Goal: Information Seeking & Learning: Learn about a topic

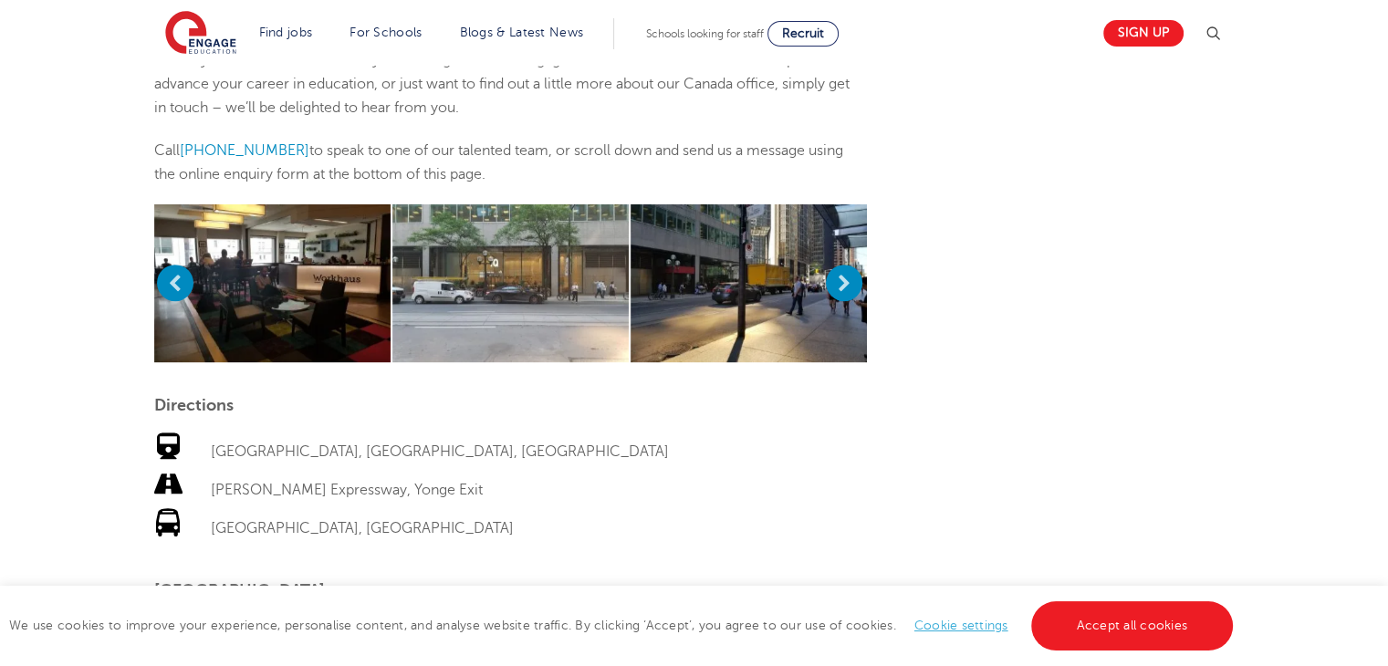
scroll to position [744, 0]
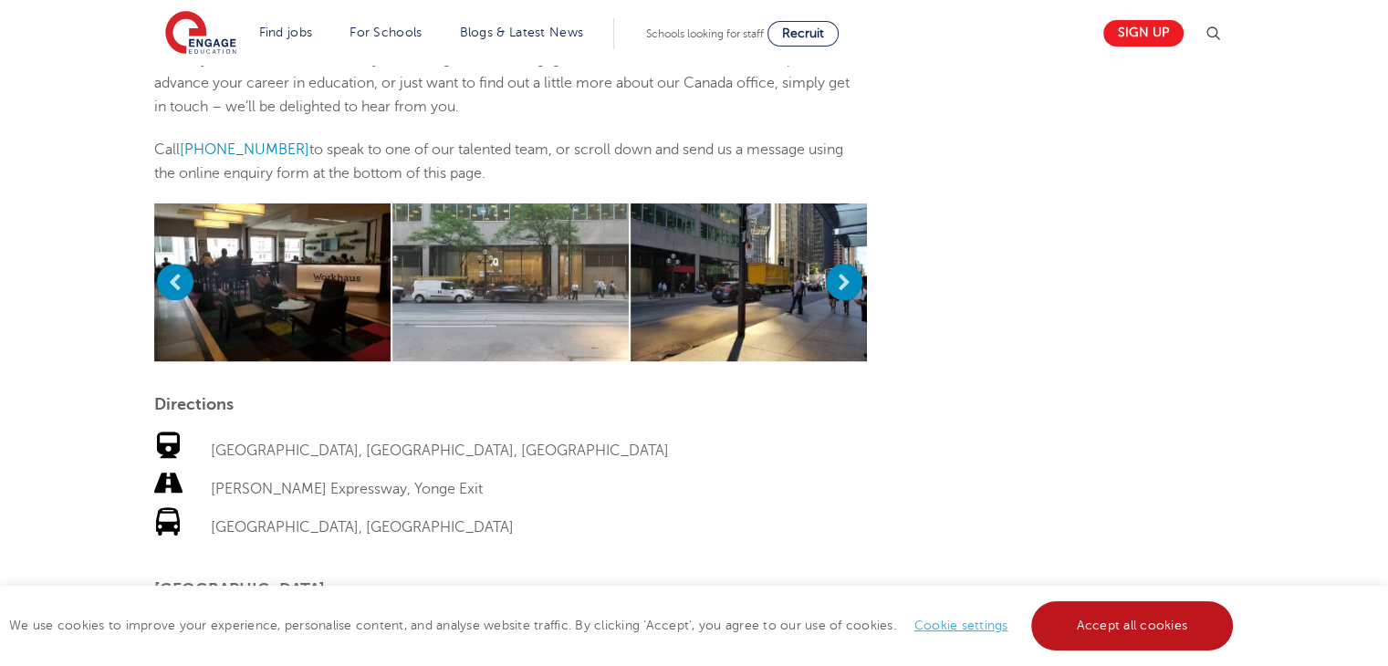
click at [1105, 626] on link "Accept all cookies" at bounding box center [1133, 626] width 203 height 49
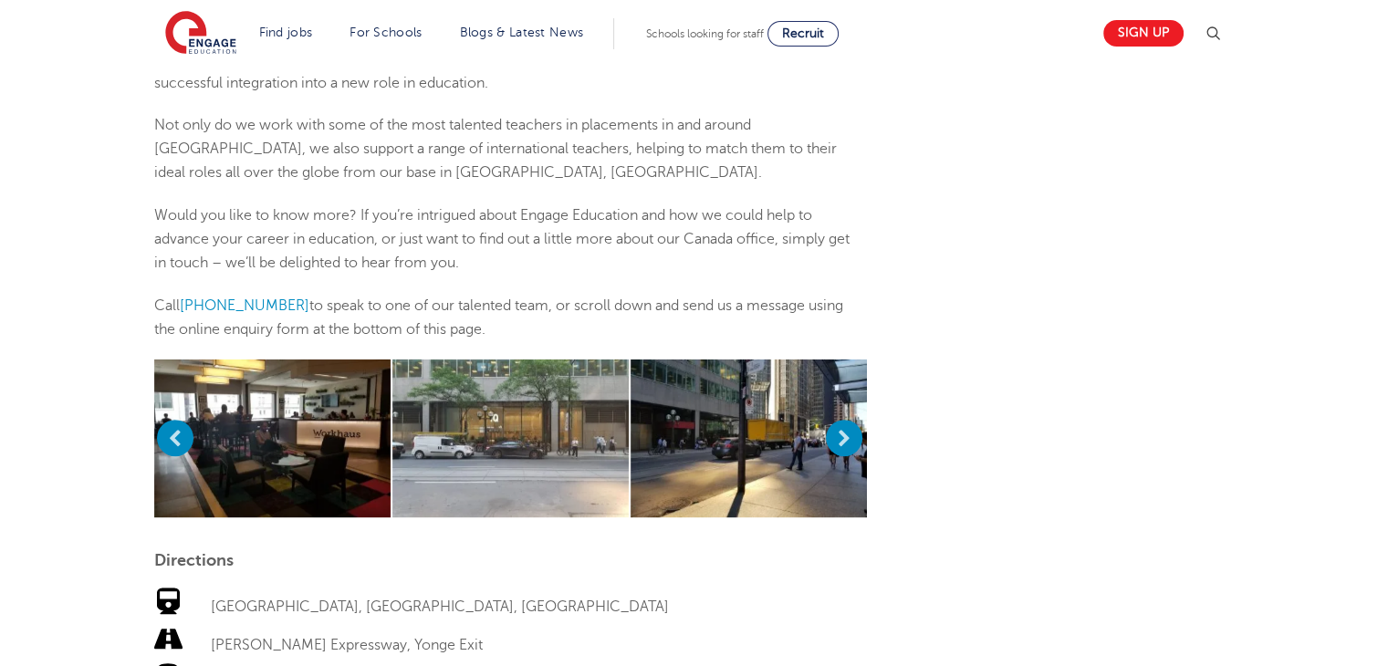
scroll to position [0, 0]
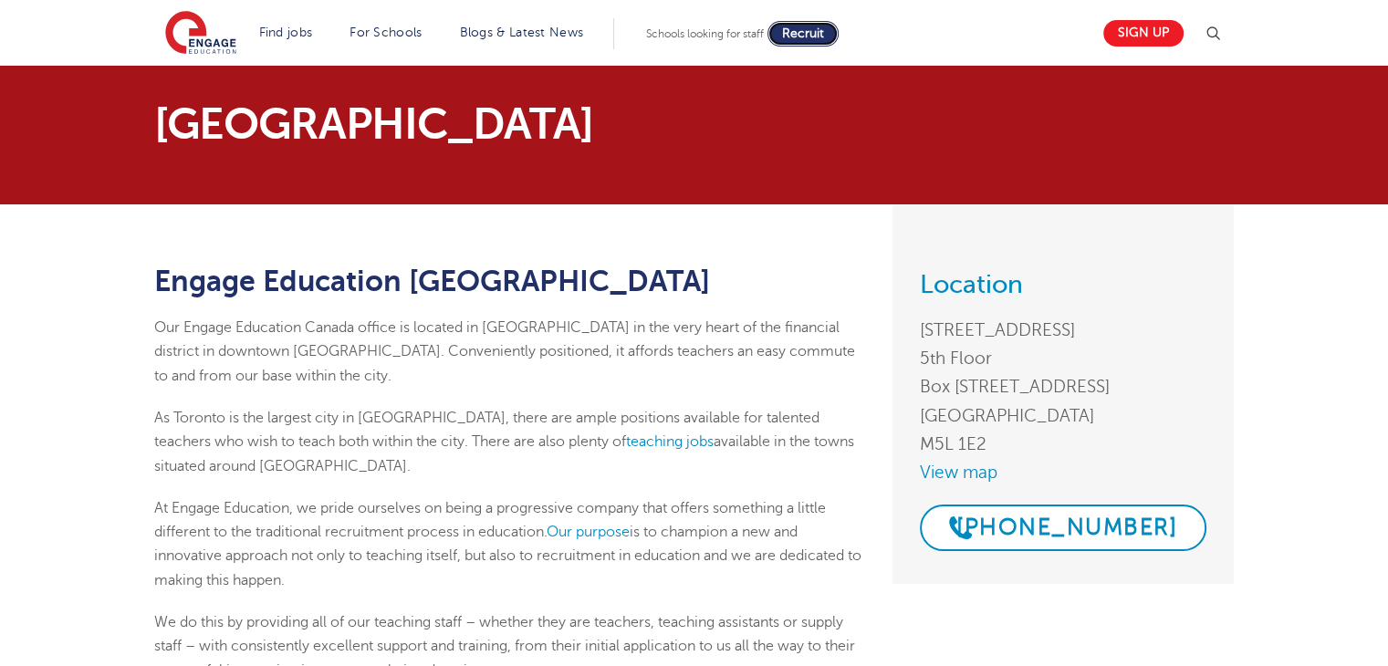
click at [812, 38] on span "Recruit" at bounding box center [803, 33] width 42 height 14
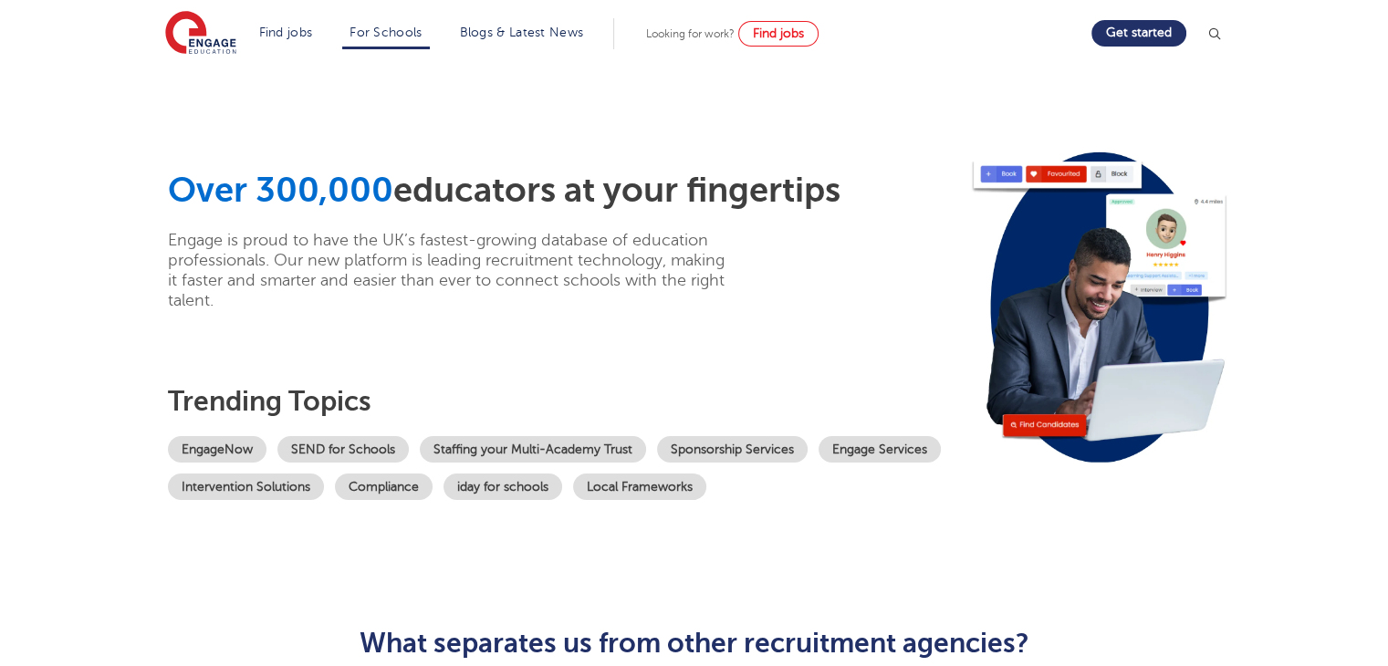
scroll to position [152, 0]
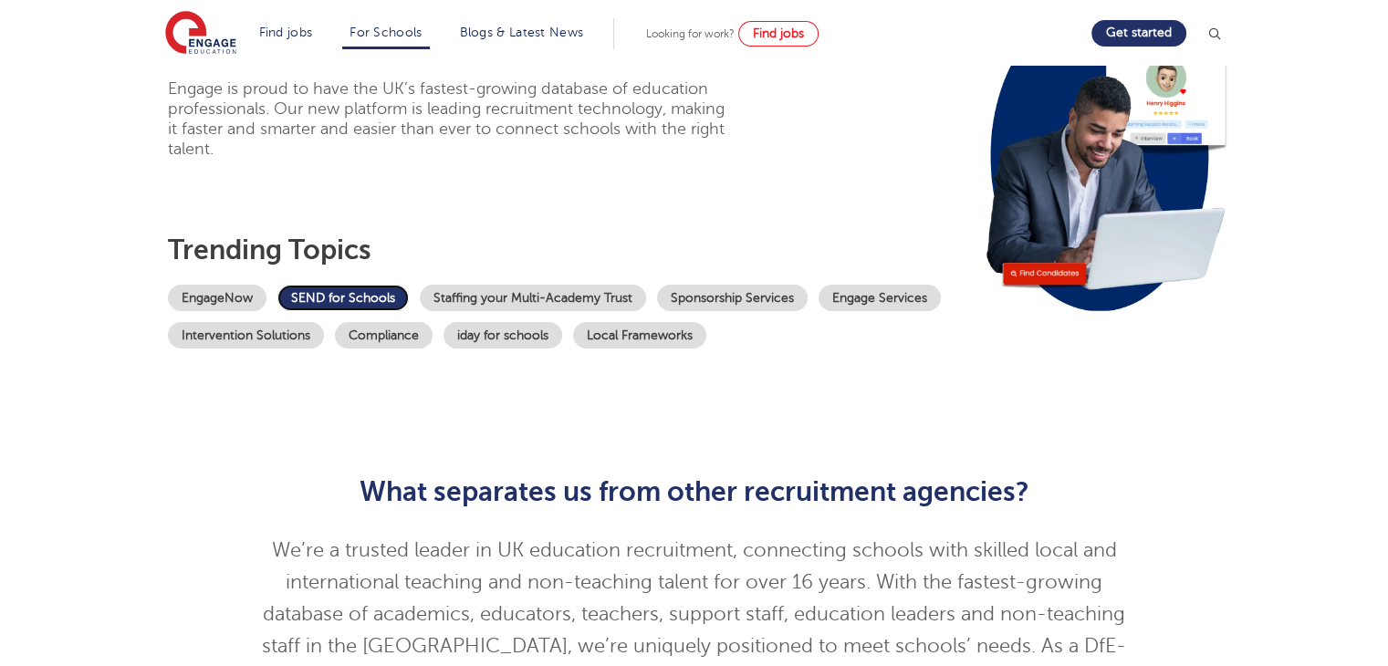
click at [371, 295] on link "SEND for Schools" at bounding box center [343, 298] width 131 height 26
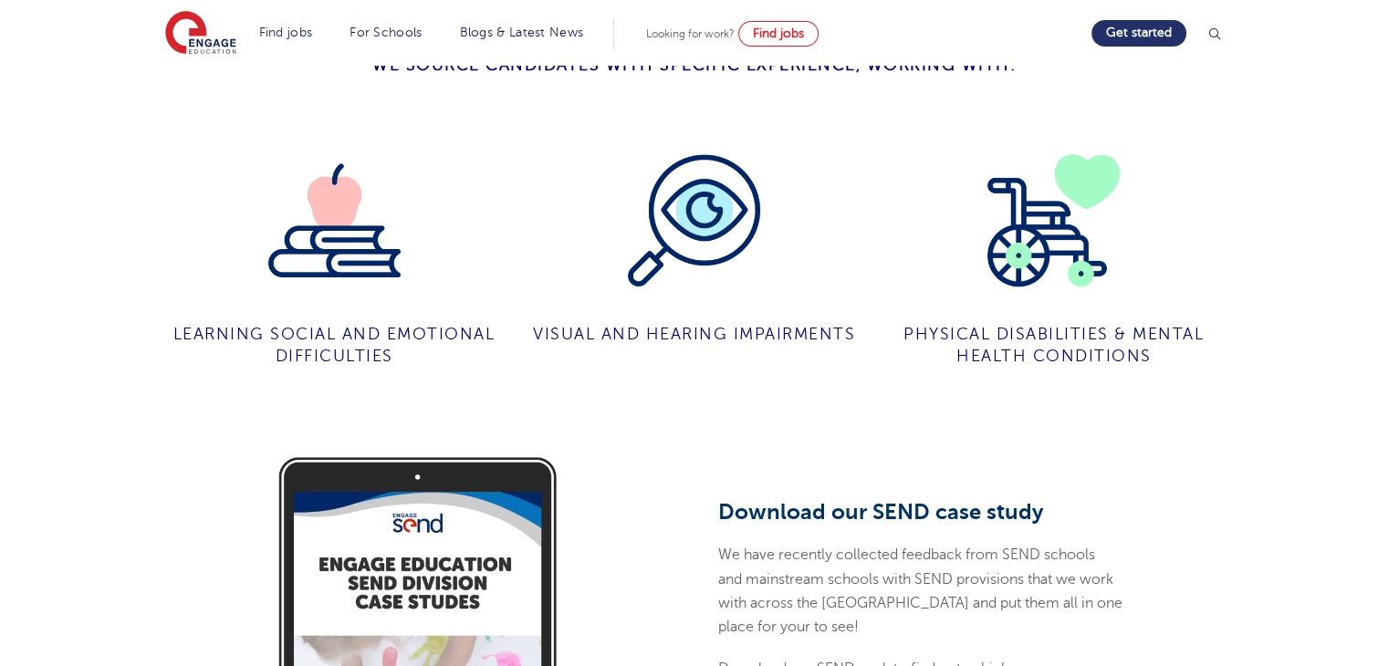
scroll to position [1360, 0]
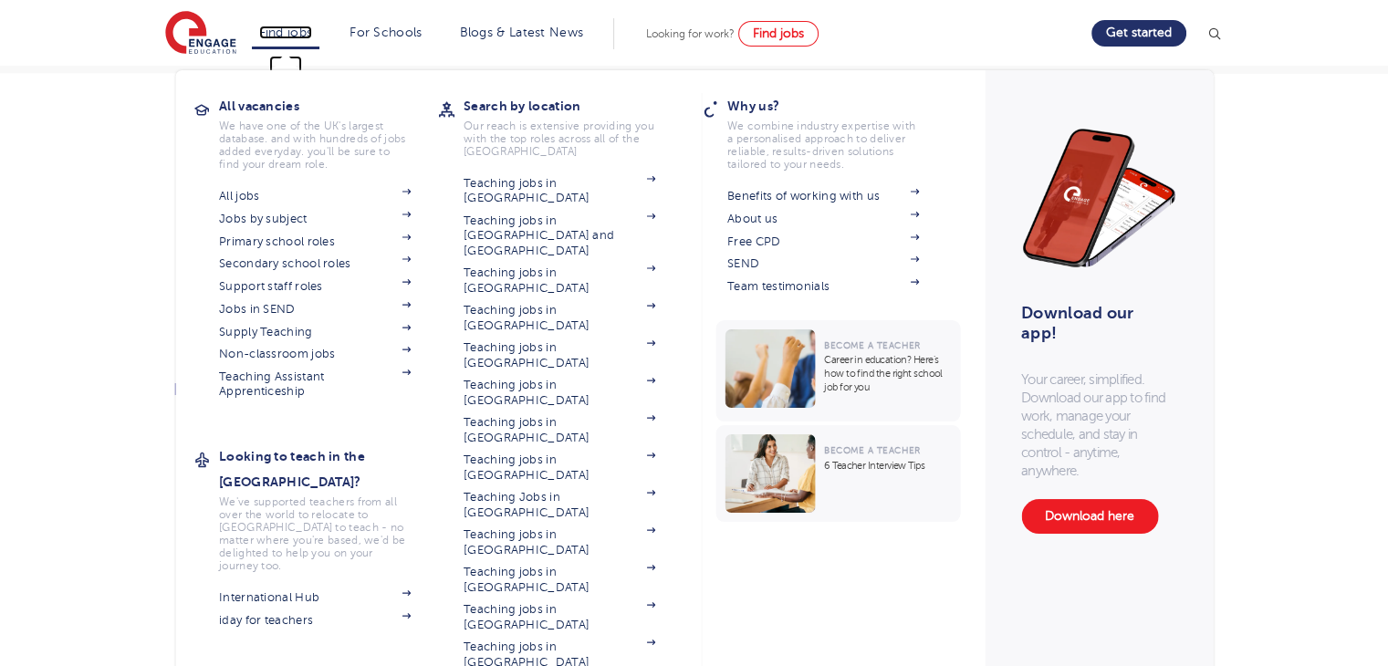
click at [278, 30] on link "Find jobs" at bounding box center [286, 33] width 54 height 14
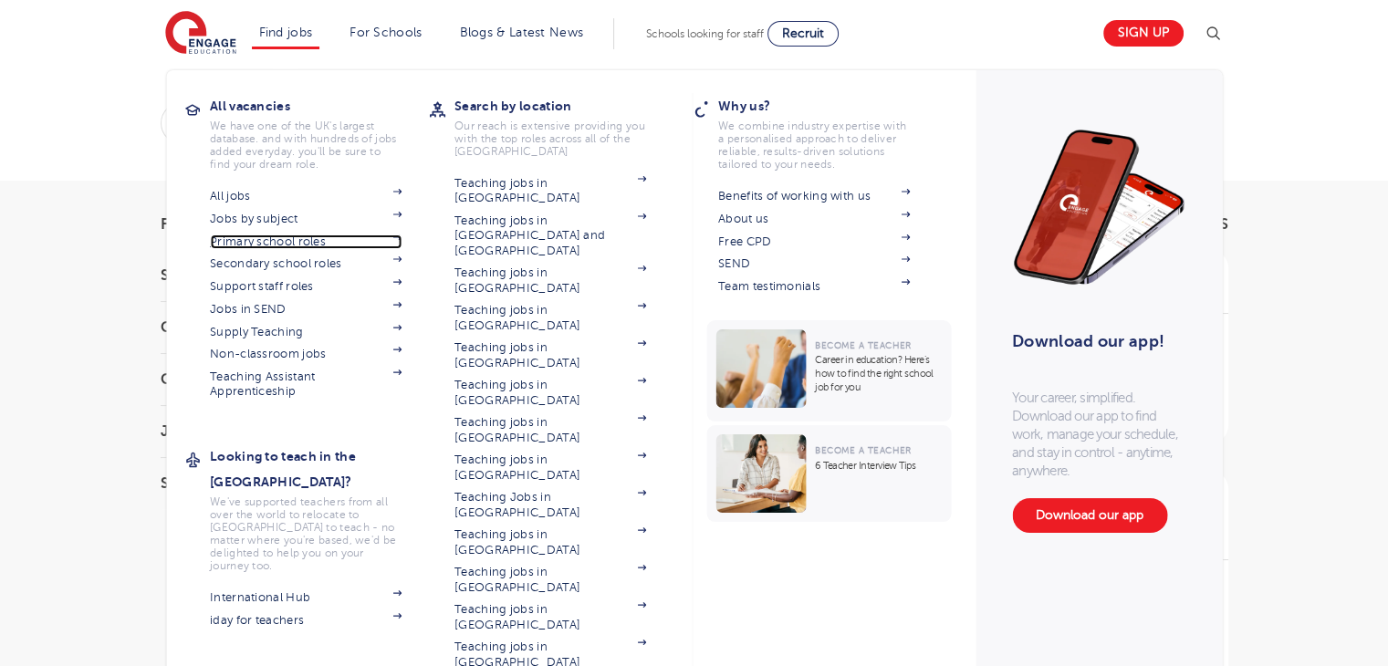
click at [288, 238] on link "Primary school roles" at bounding box center [306, 242] width 192 height 15
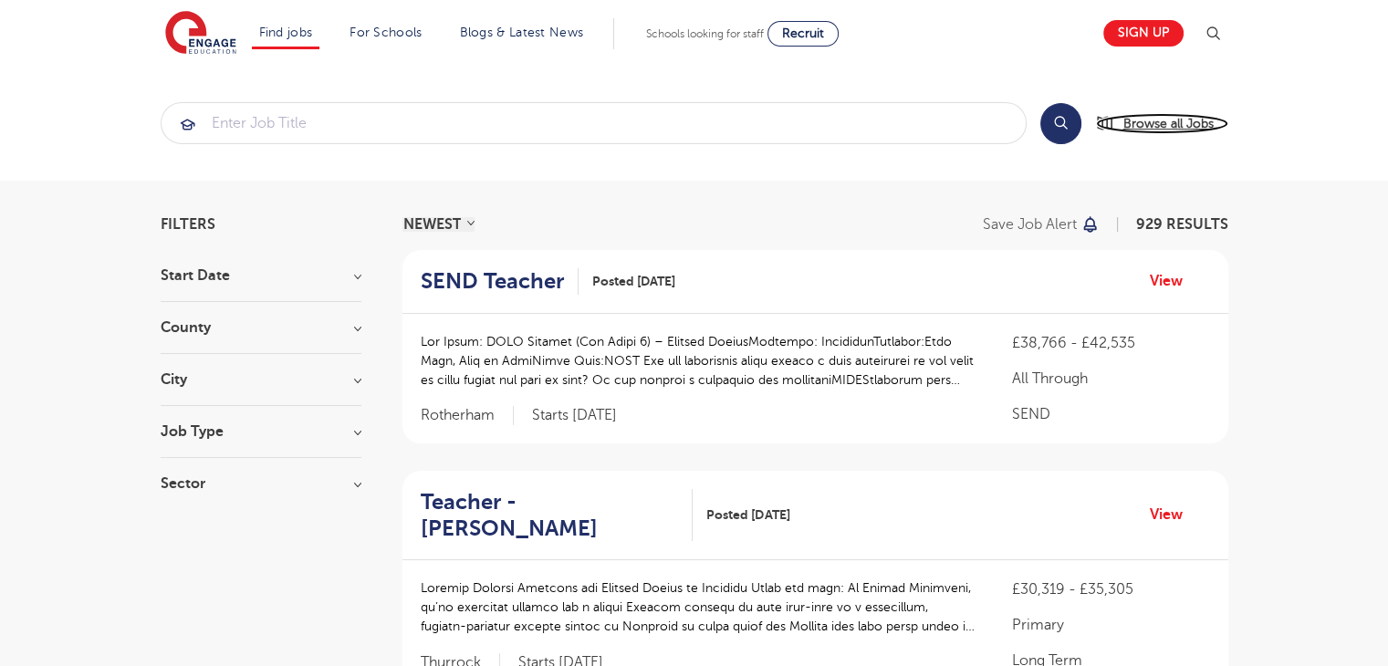
click at [1162, 118] on span "Browse all Jobs" at bounding box center [1169, 123] width 90 height 21
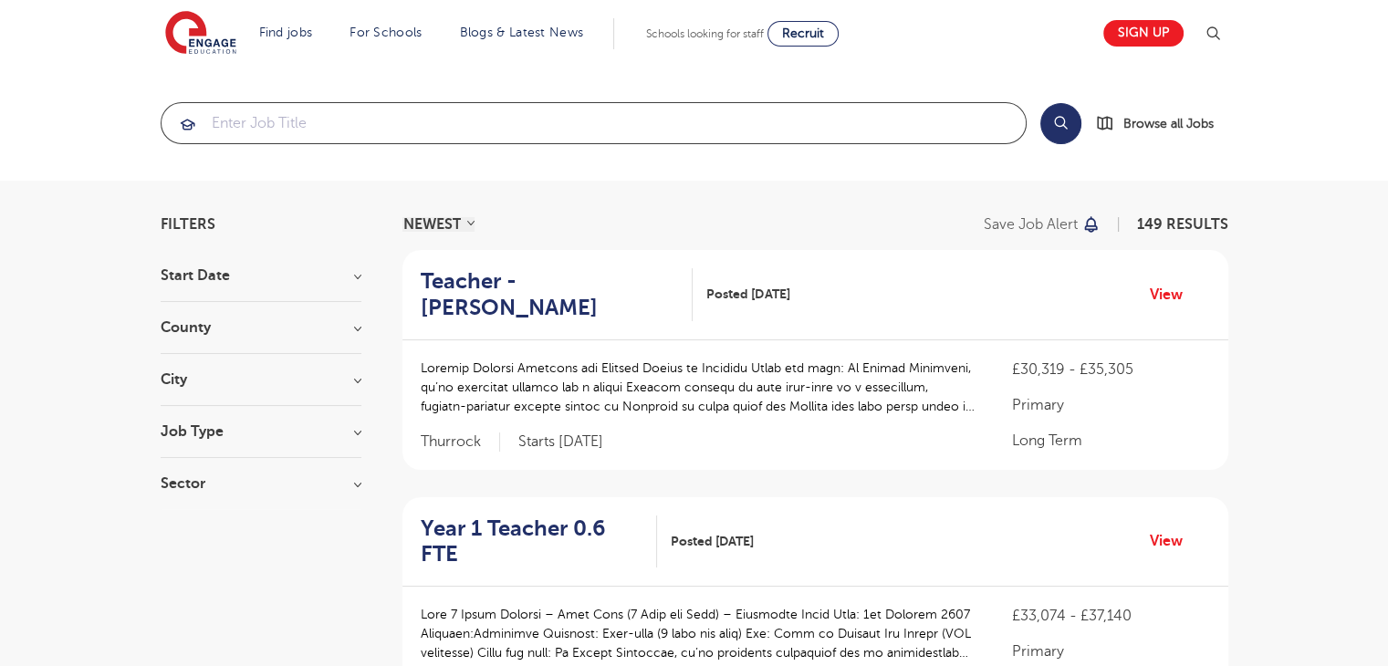
click at [661, 135] on input "search" at bounding box center [594, 123] width 864 height 40
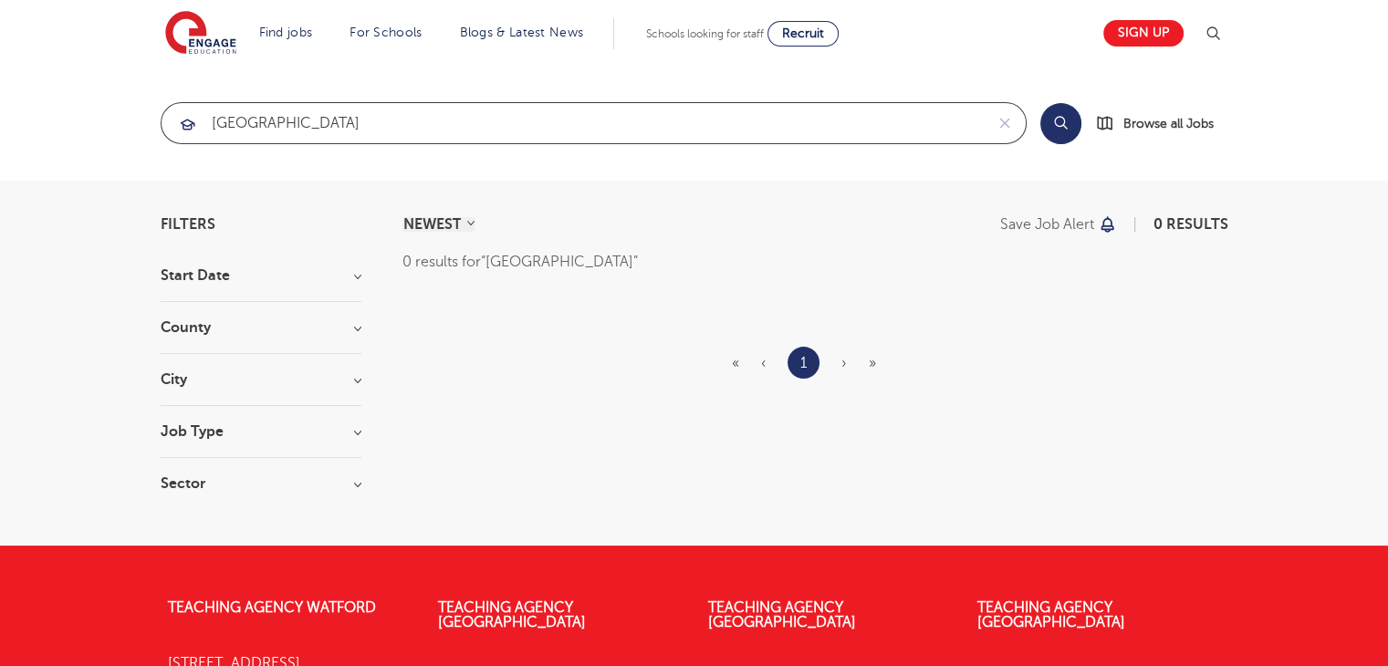
type input "Canada"
click button "Submit" at bounding box center [0, 0] width 0 height 0
click at [319, 337] on div "County" at bounding box center [261, 337] width 201 height 34
click at [356, 330] on h3 "County" at bounding box center [261, 327] width 201 height 15
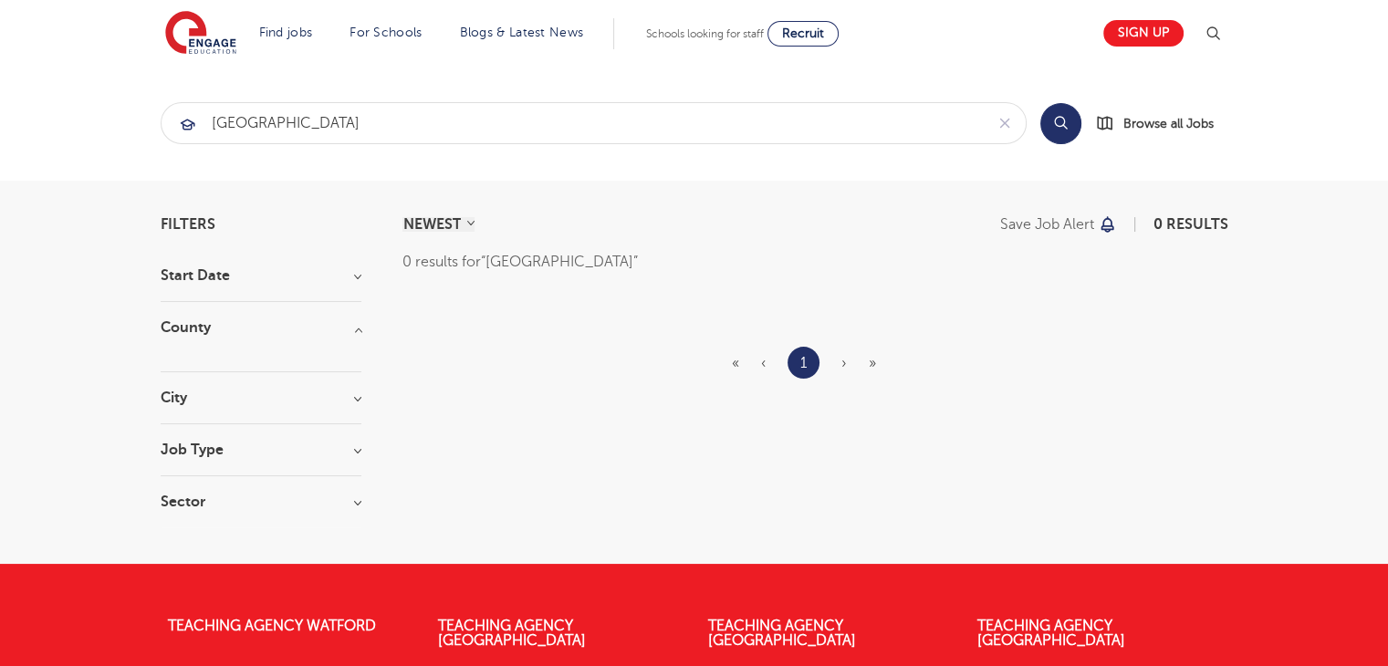
click at [356, 330] on h3 "County" at bounding box center [261, 327] width 201 height 15
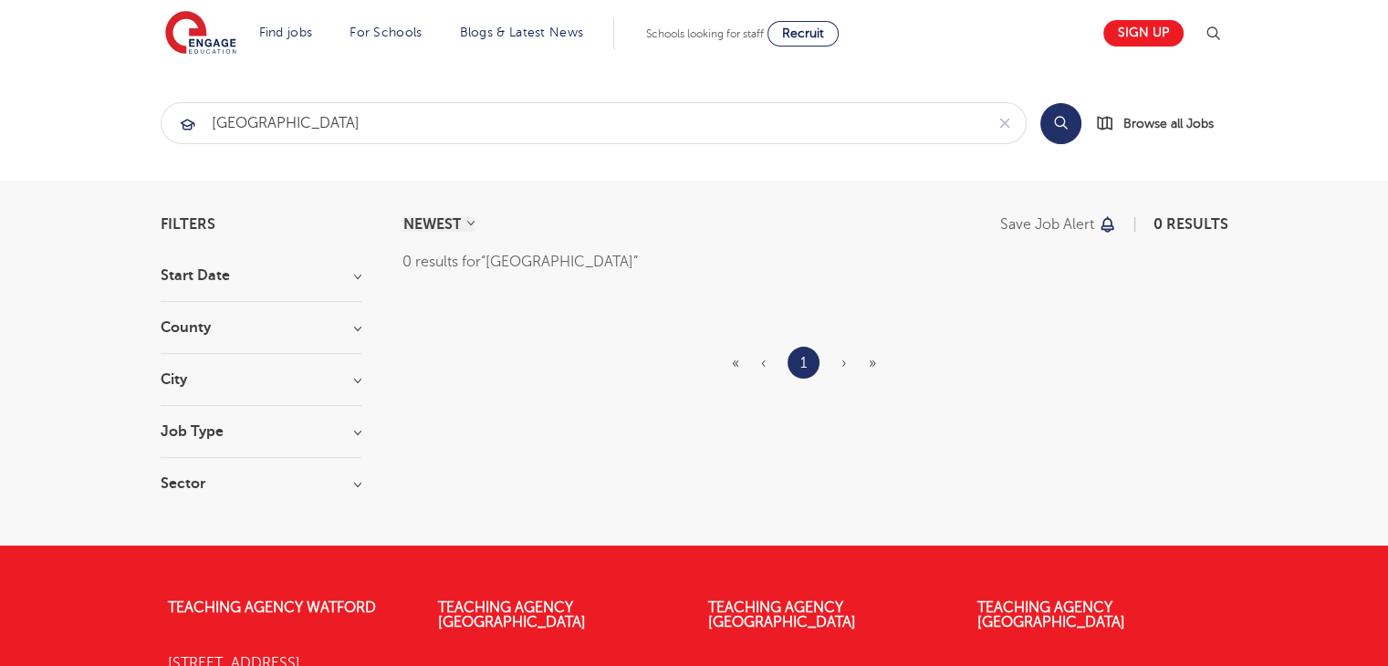
click at [345, 378] on h3 "City" at bounding box center [261, 379] width 201 height 15
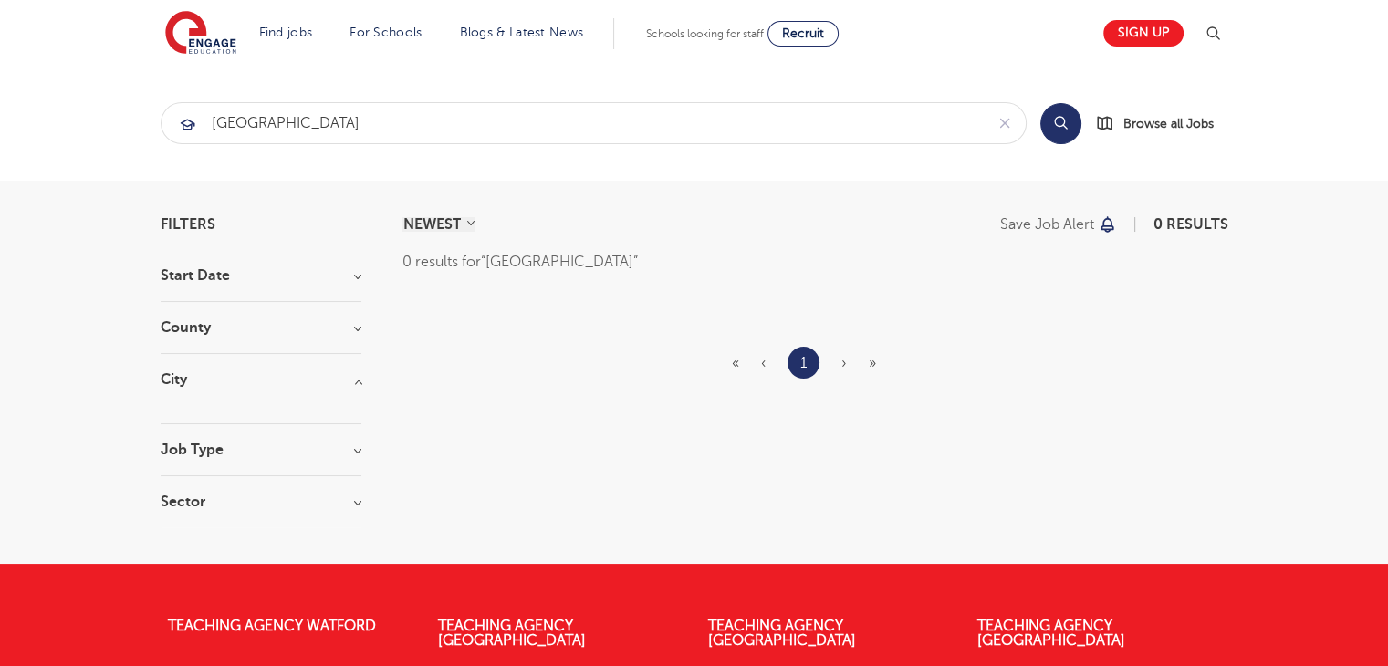
click at [1053, 134] on button "Search" at bounding box center [1061, 123] width 41 height 41
drag, startPoint x: 1401, startPoint y: 0, endPoint x: 960, endPoint y: 40, distance: 442.7
click at [960, 40] on section "Find jobs All vacancies We have one of the UK's largest database. and with hund…" at bounding box center [628, 33] width 927 height 67
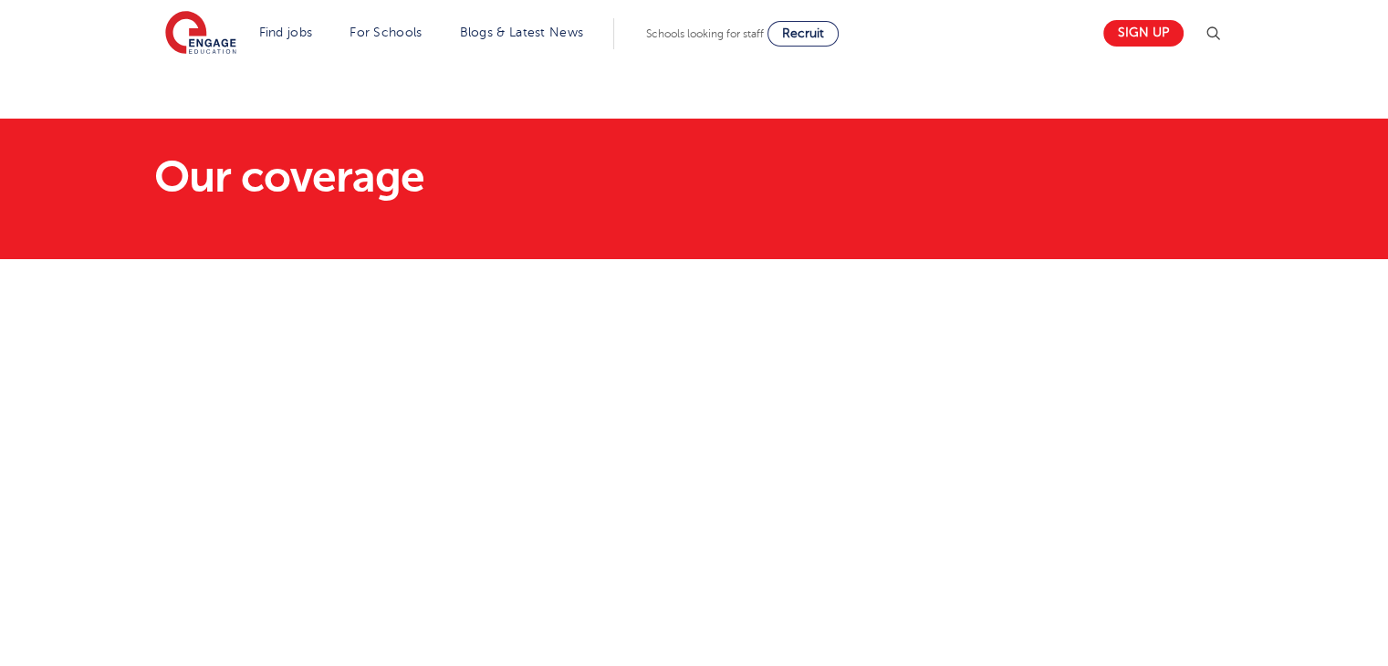
scroll to position [13, 0]
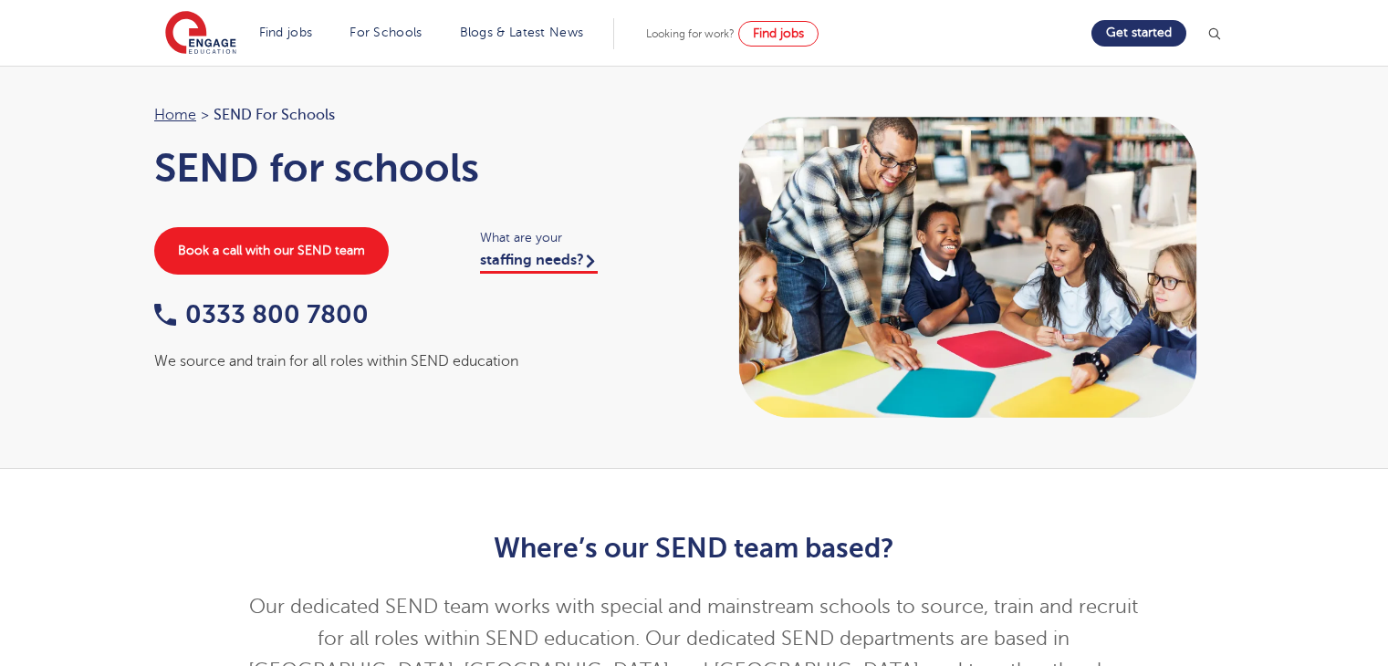
scroll to position [1360, 0]
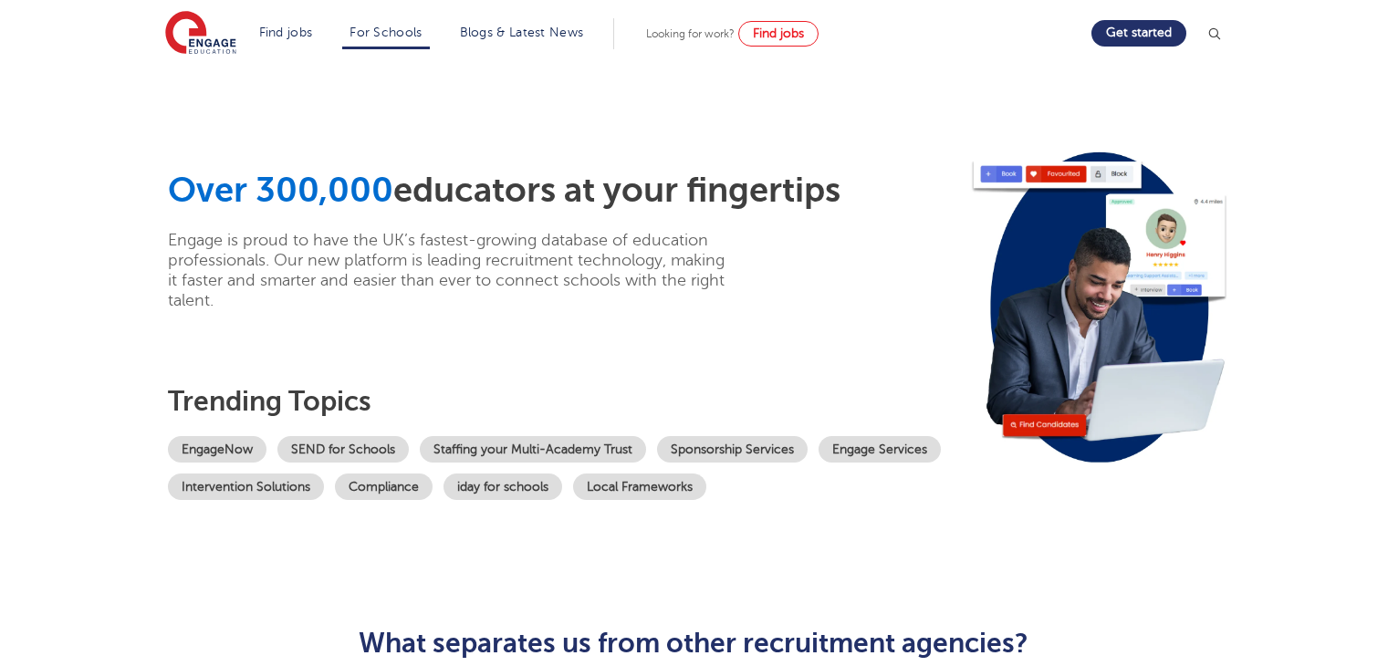
scroll to position [152, 0]
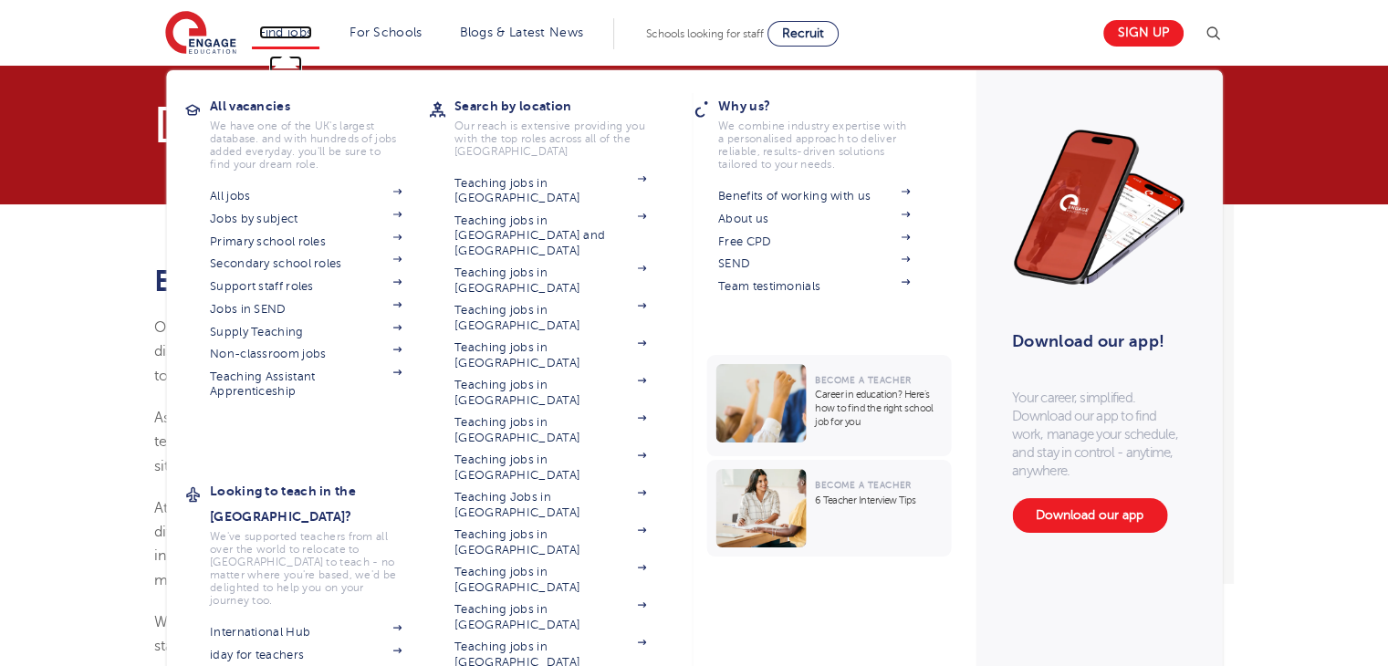
click at [299, 37] on link "Find jobs" at bounding box center [286, 33] width 54 height 14
